Goal: Navigation & Orientation: Go to known website

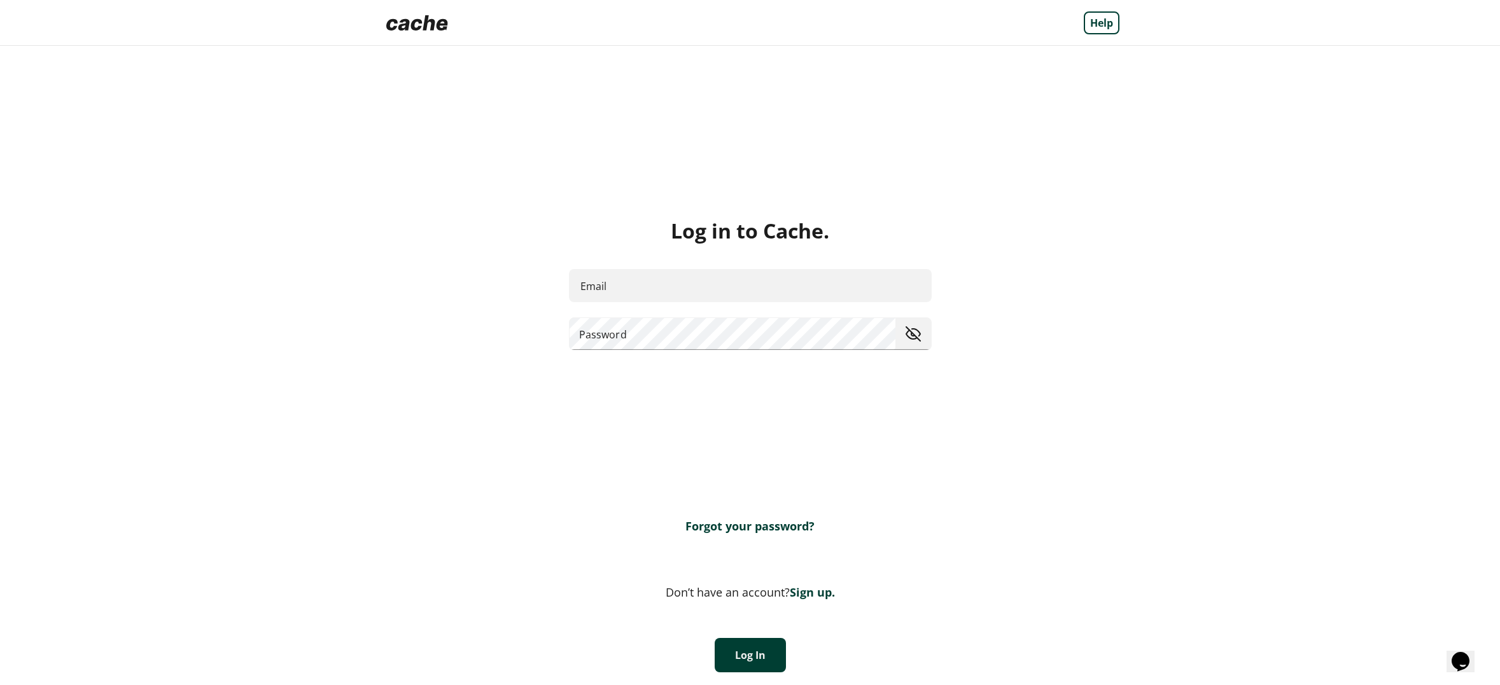
click at [410, 19] on img at bounding box center [417, 22] width 72 height 25
click at [422, 25] on img at bounding box center [417, 22] width 72 height 25
